Goal: Transaction & Acquisition: Book appointment/travel/reservation

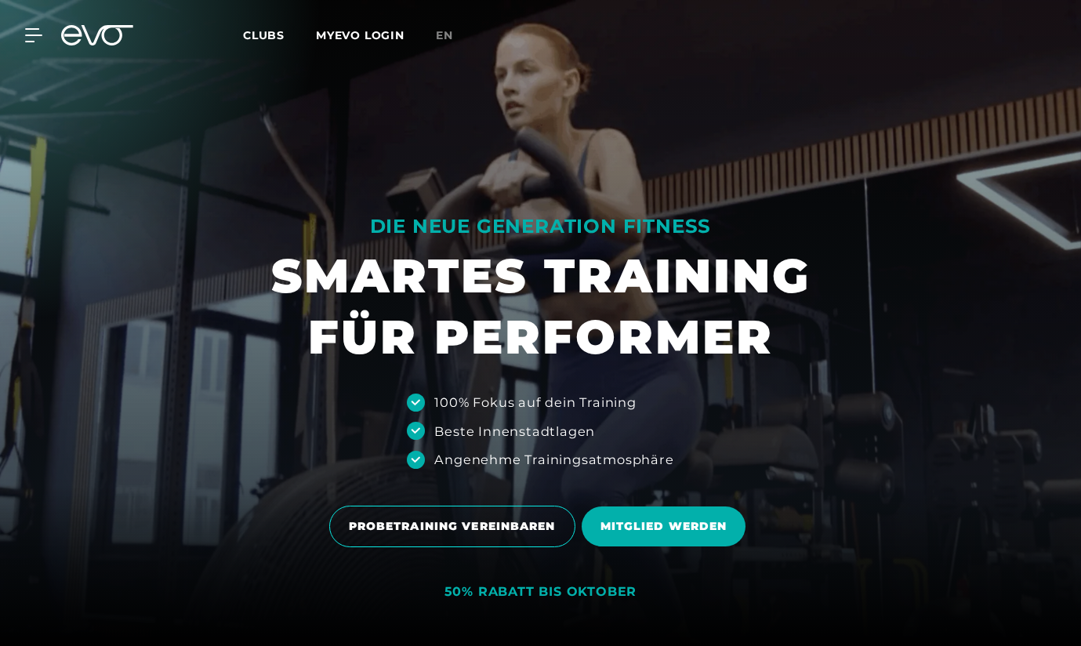
click at [263, 33] on span "Clubs" at bounding box center [264, 35] width 42 height 14
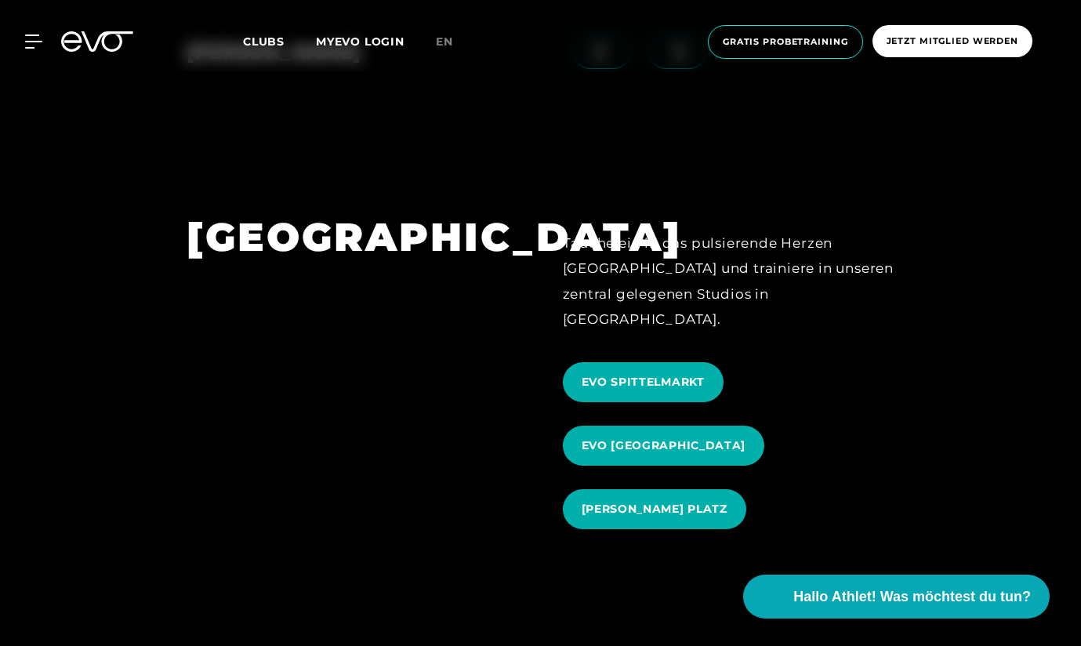
scroll to position [1621, 0]
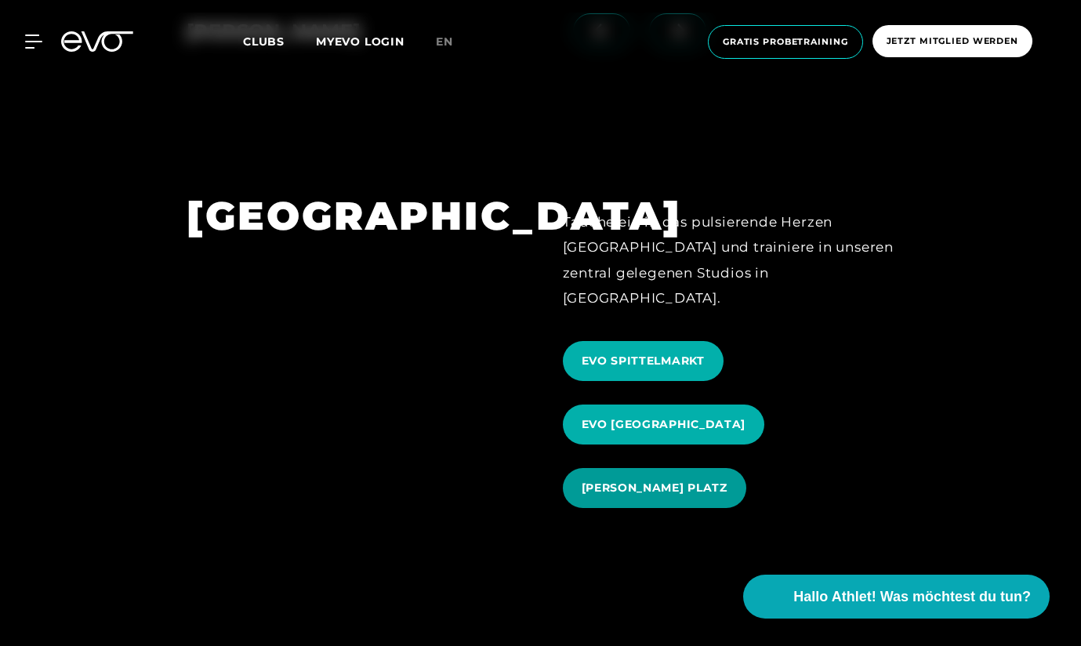
click at [603, 480] on span "[PERSON_NAME] PLATZ" at bounding box center [655, 488] width 146 height 16
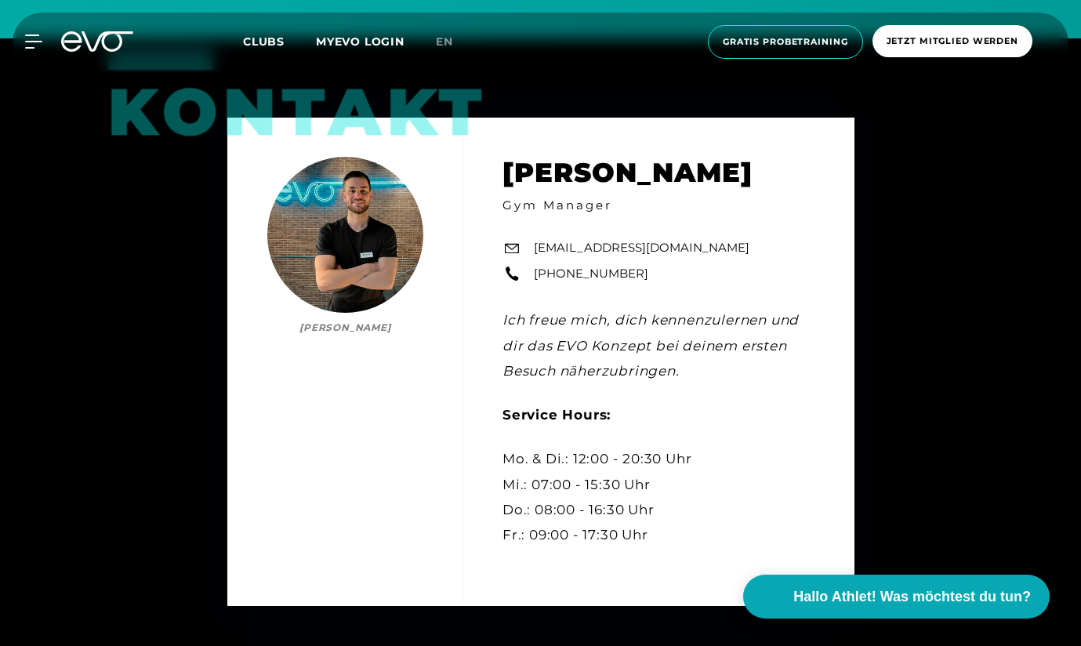
scroll to position [4746, 0]
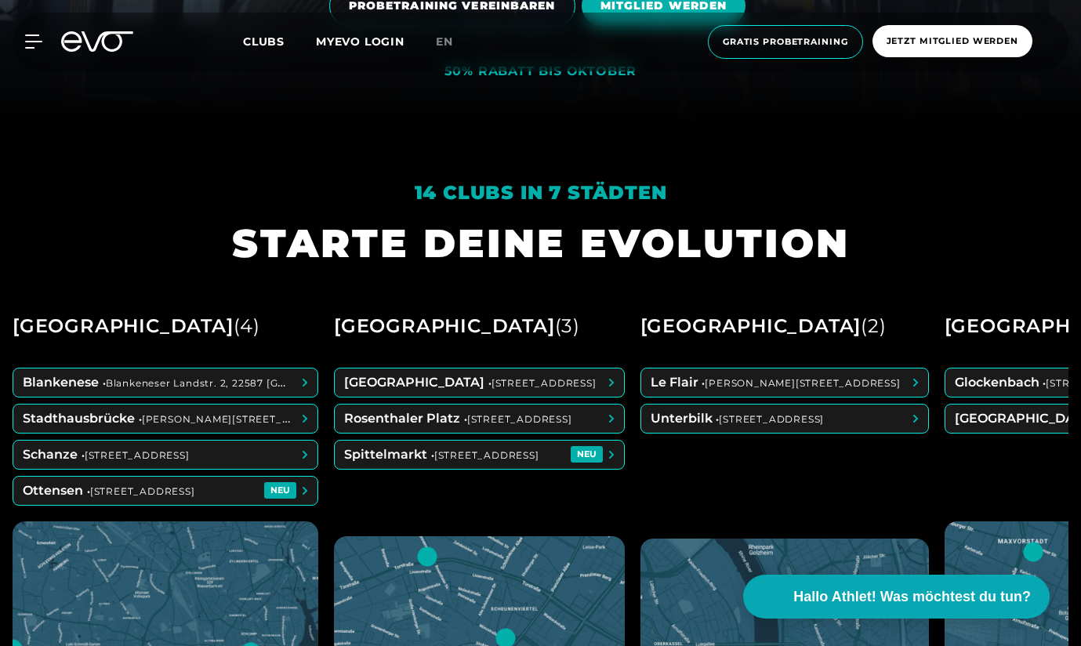
scroll to position [522, 0]
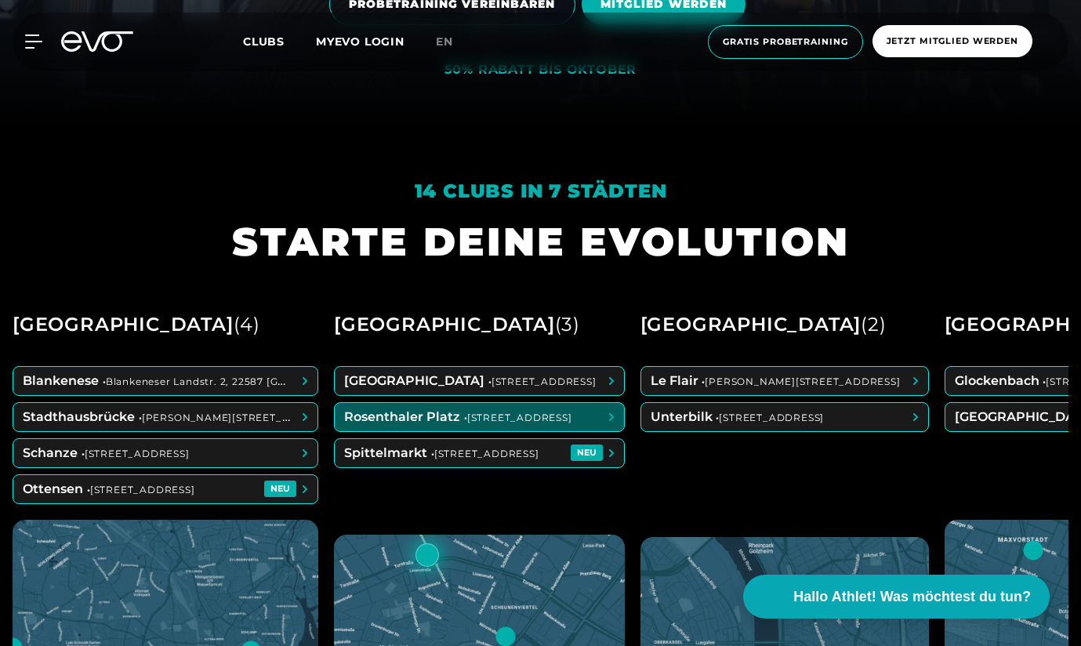
click at [516, 410] on span at bounding box center [479, 417] width 289 height 28
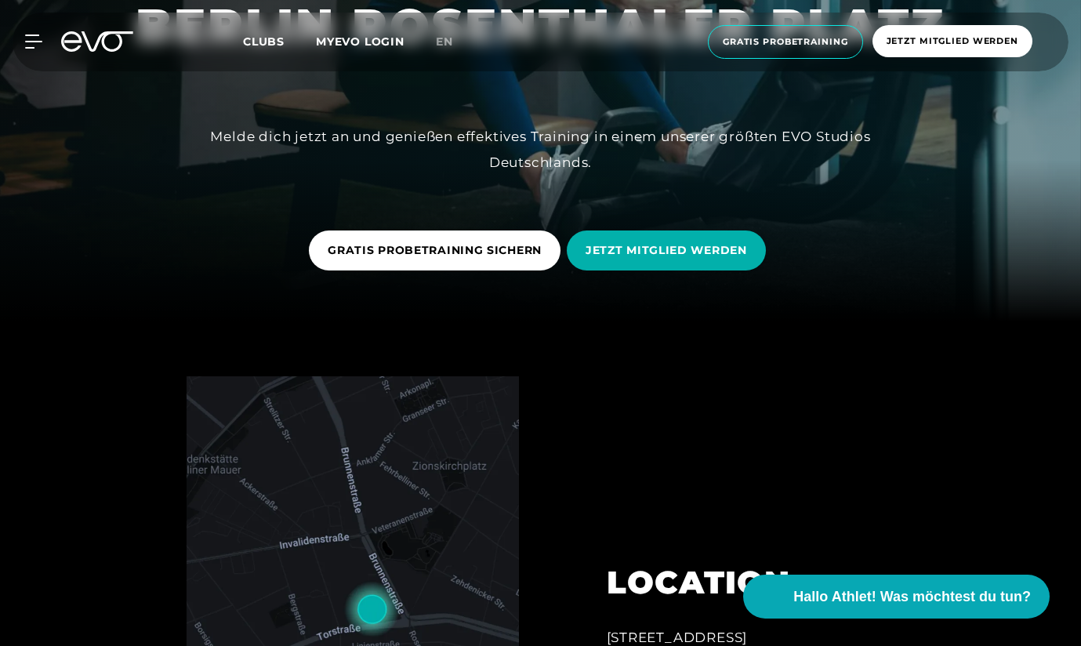
scroll to position [370, 0]
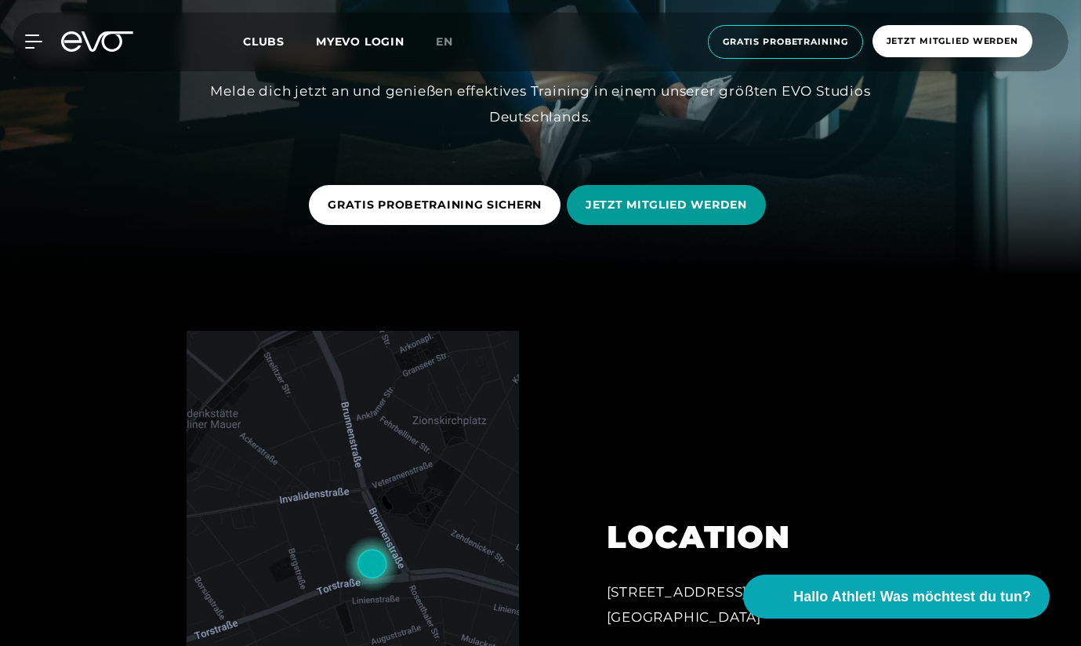
click at [618, 204] on span "JETZT MITGLIED WERDEN" at bounding box center [667, 205] width 162 height 16
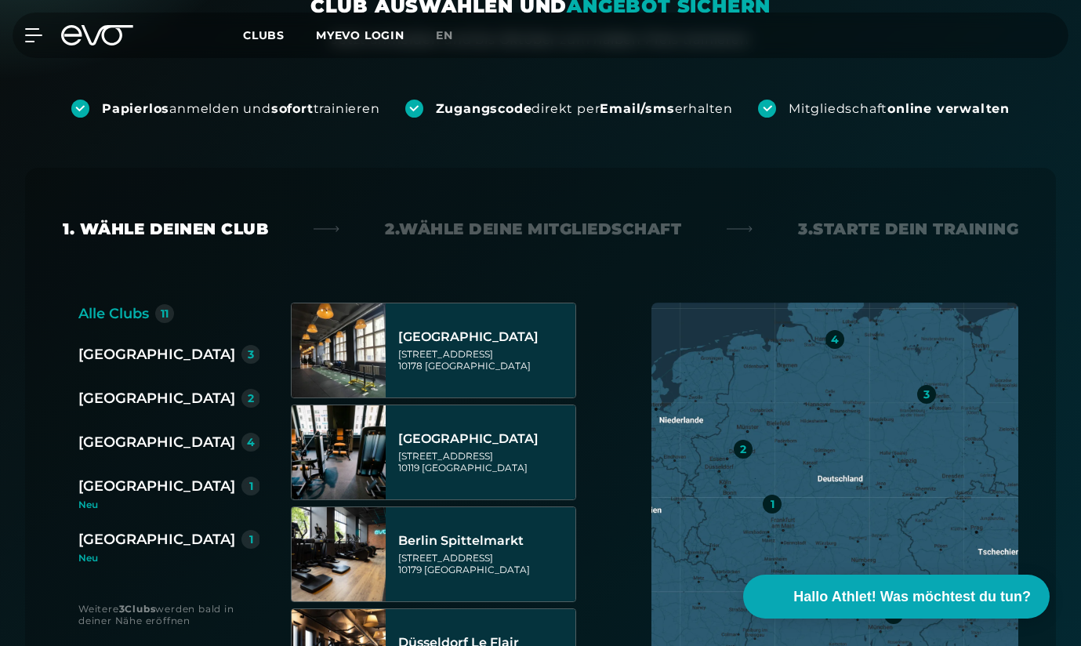
scroll to position [243, 0]
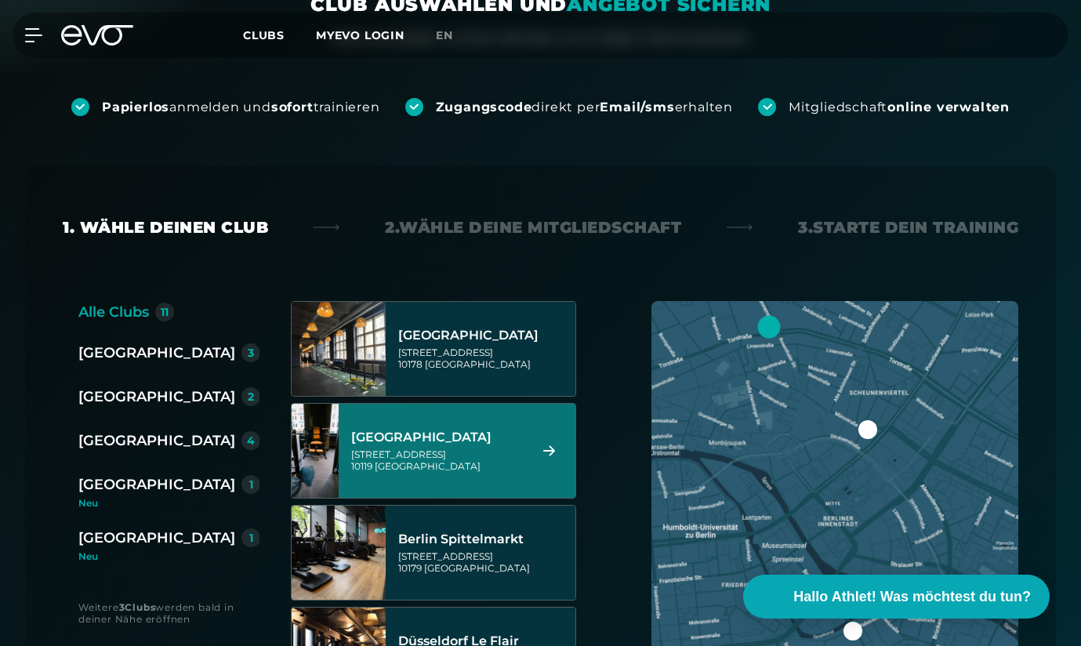
click at [518, 464] on div "Torstraße 125 10119 Berlin" at bounding box center [437, 461] width 173 height 24
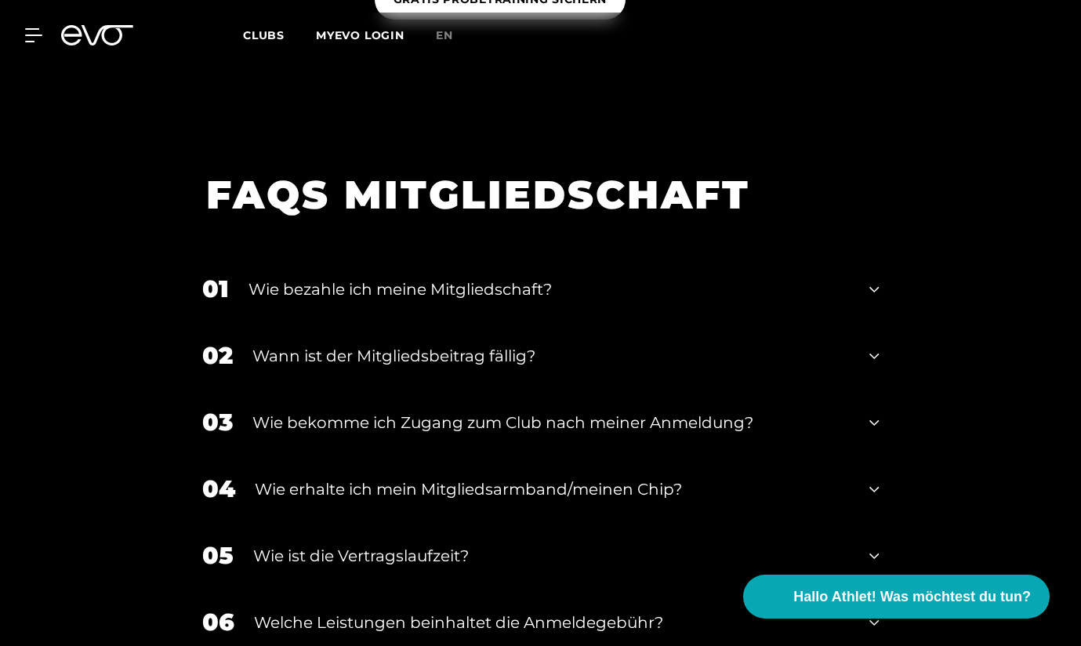
scroll to position [2395, 0]
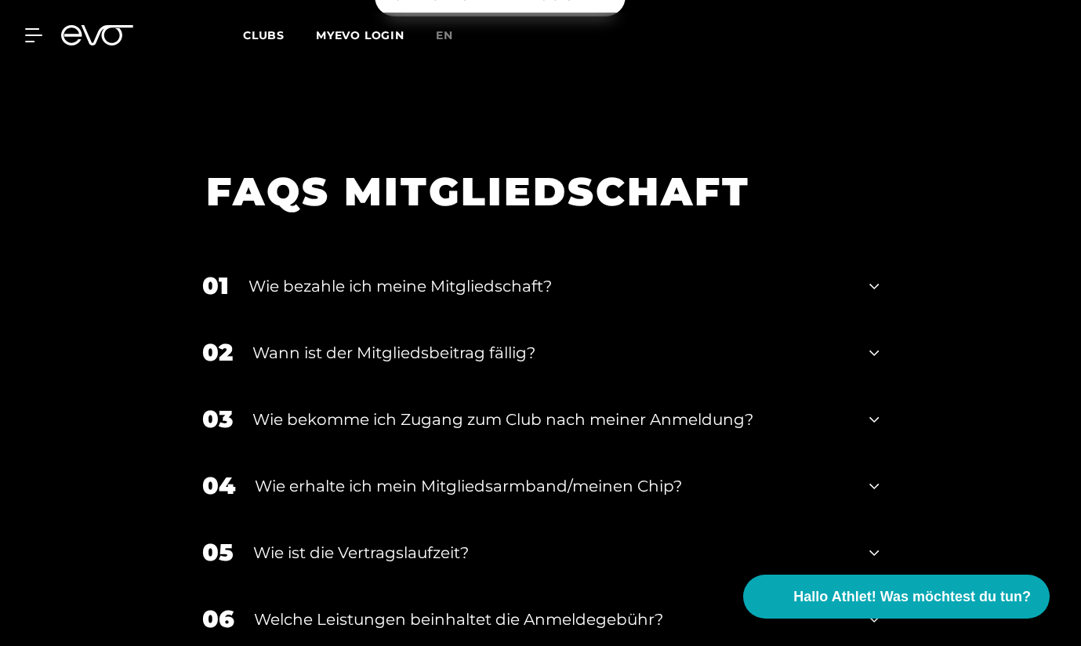
click at [867, 330] on div "02 Wann ist der Mitgliedsbeitrag fällig?" at bounding box center [541, 352] width 709 height 67
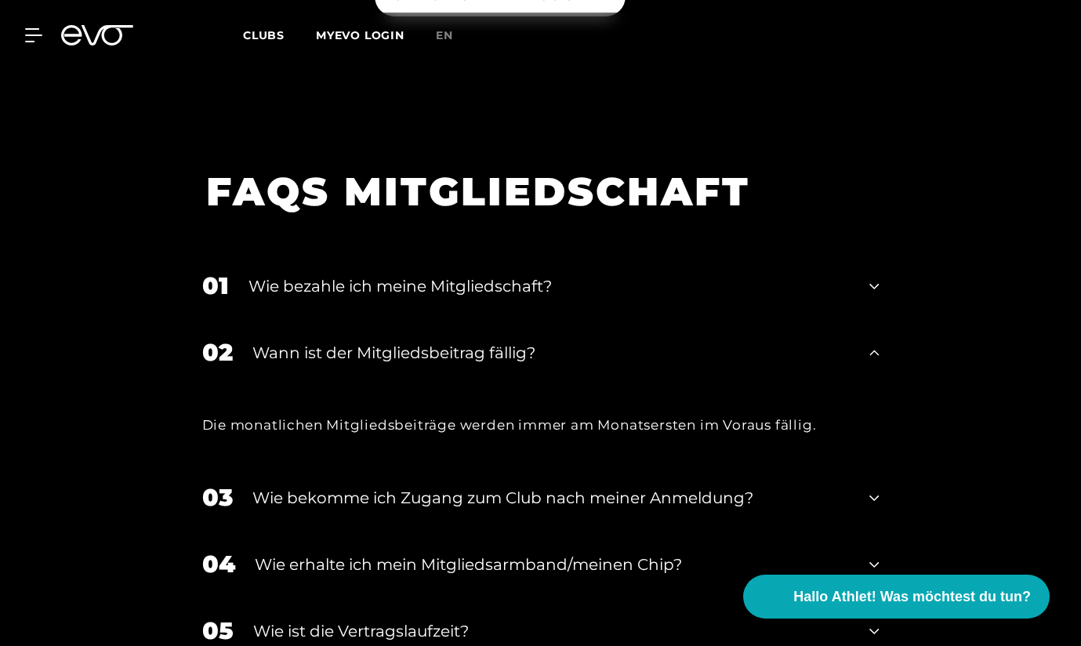
click at [873, 277] on icon at bounding box center [874, 286] width 9 height 19
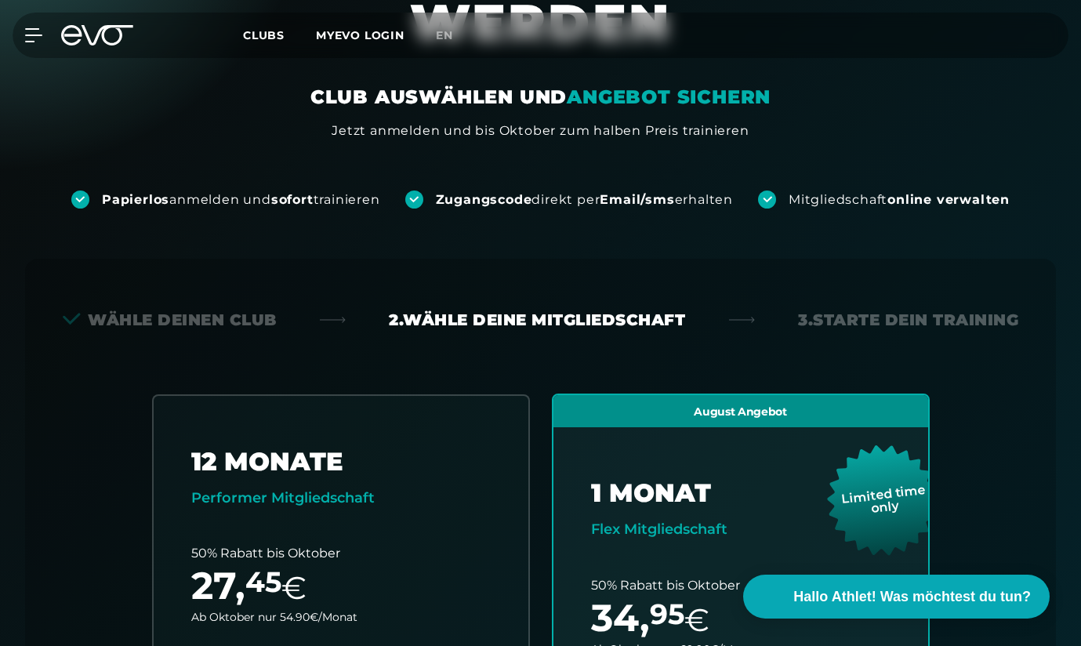
scroll to position [152, 0]
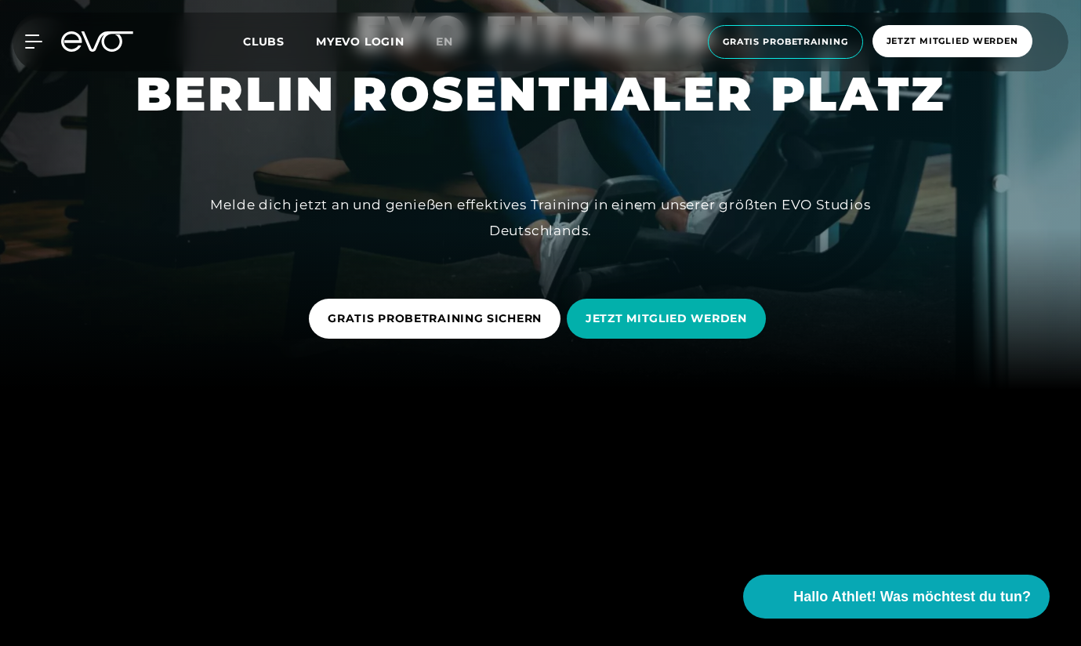
scroll to position [258, 0]
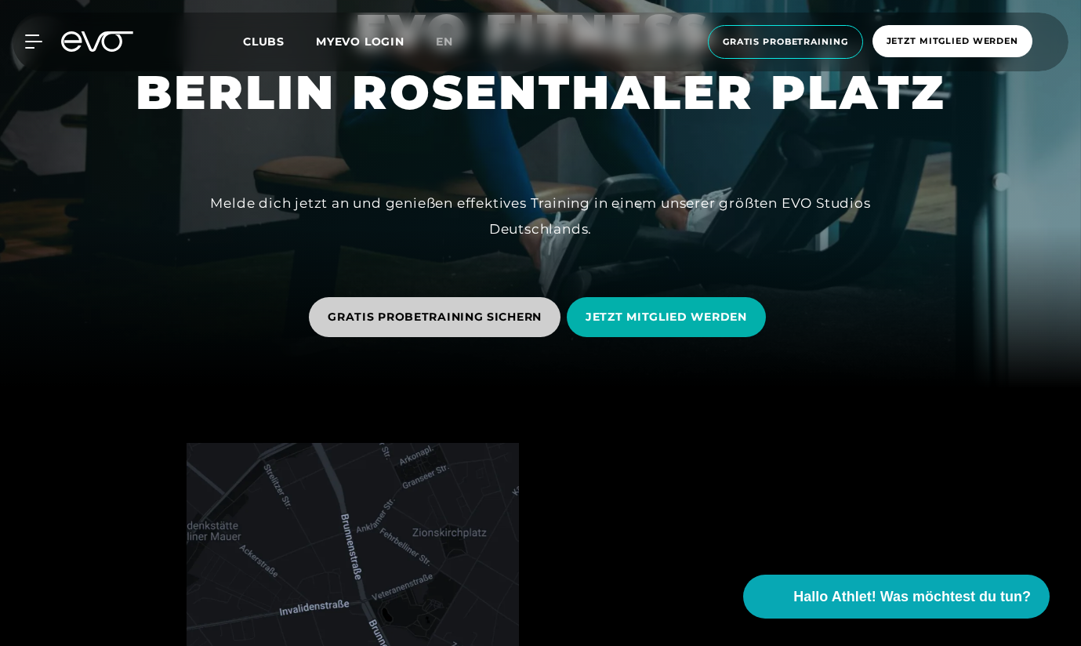
click at [521, 319] on span "GRATIS PROBETRAINING SICHERN" at bounding box center [435, 317] width 214 height 16
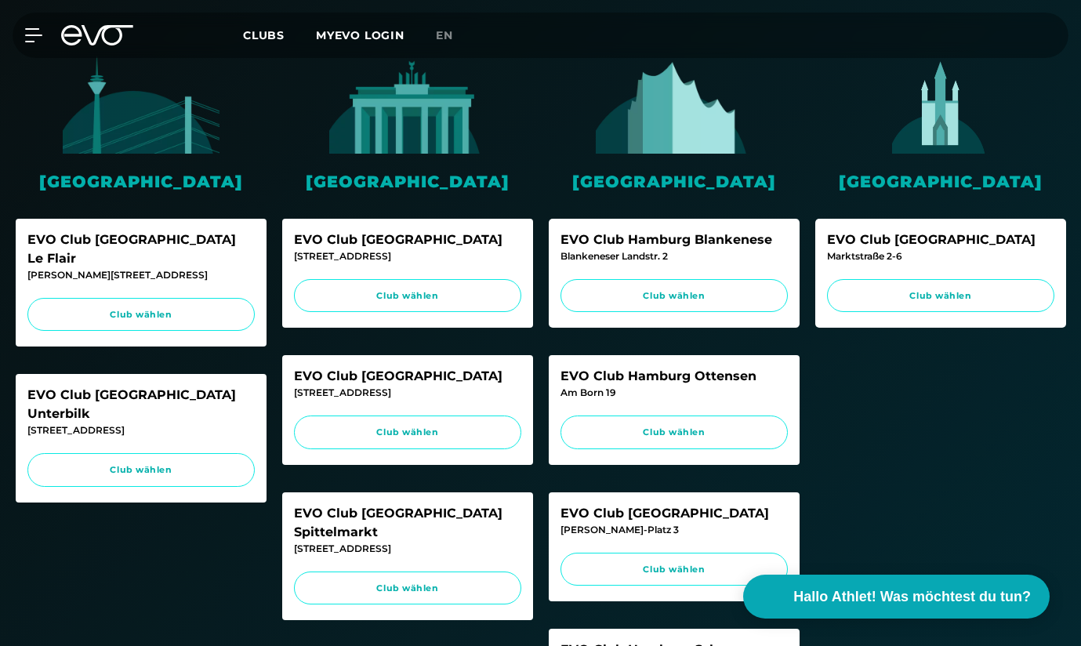
scroll to position [476, 0]
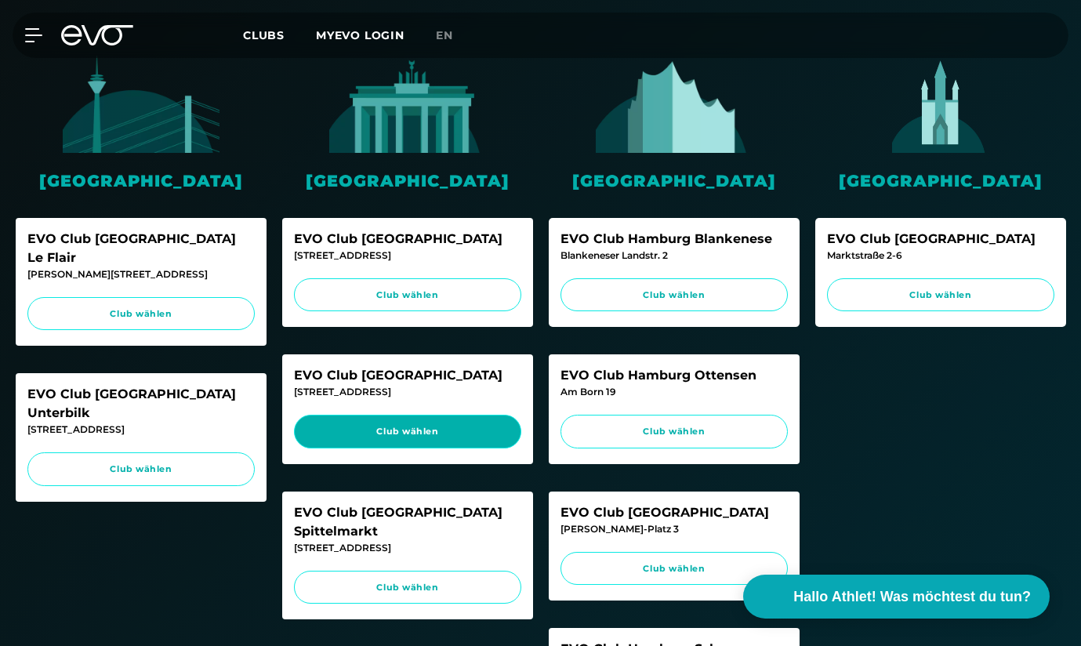
click at [471, 426] on span "Club wählen" at bounding box center [408, 431] width 198 height 13
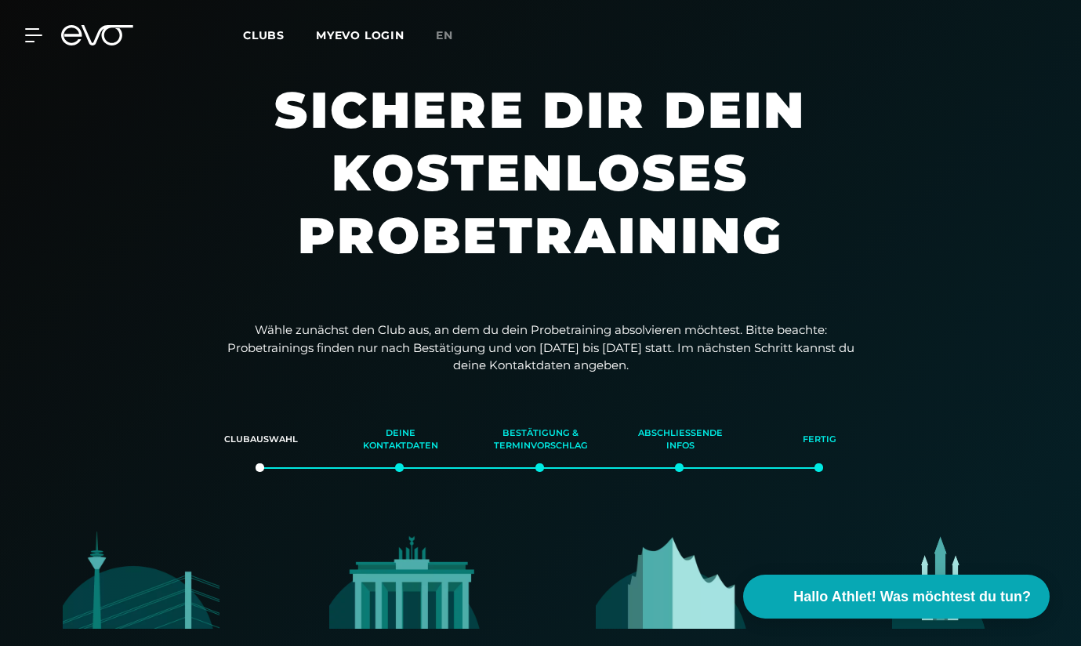
scroll to position [0, 0]
click at [261, 41] on span "Clubs" at bounding box center [264, 35] width 42 height 14
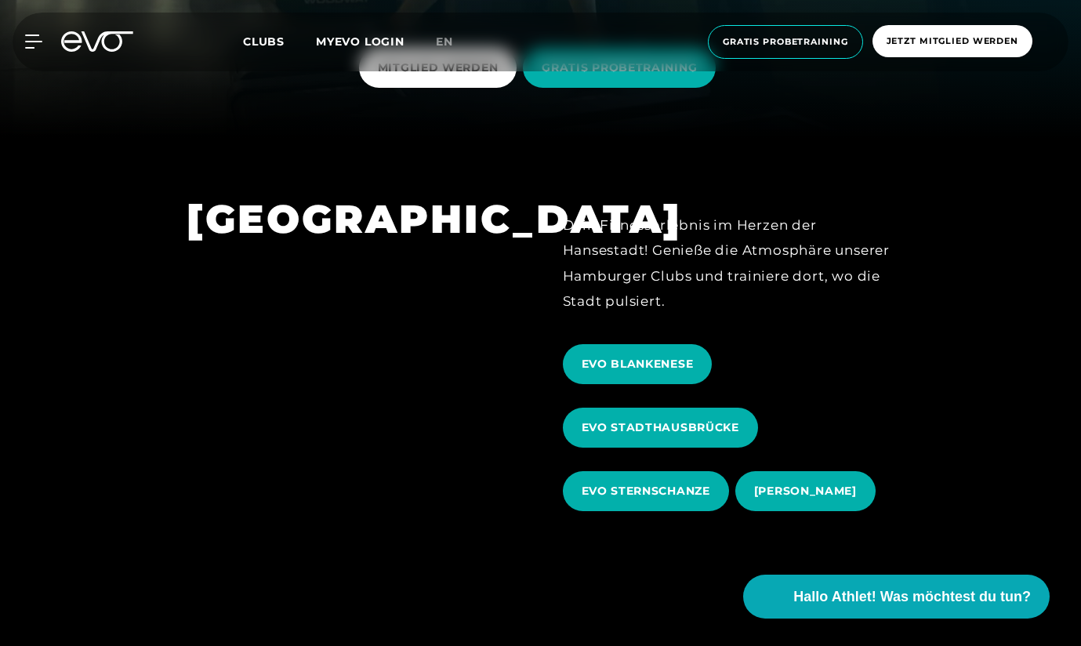
scroll to position [505, 0]
